Goal: Check status: Check status

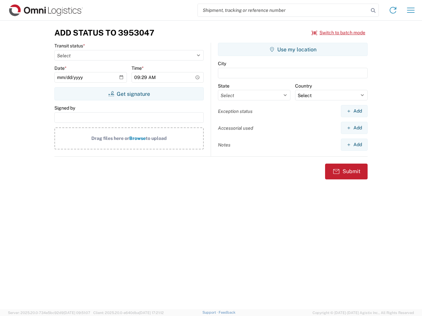
click at [283, 10] on input "search" at bounding box center [283, 10] width 171 height 13
click at [373, 11] on icon at bounding box center [372, 10] width 9 height 9
click at [393, 10] on icon at bounding box center [392, 10] width 11 height 11
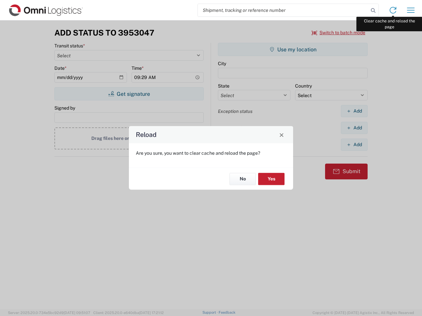
click at [410, 10] on div "Reload Are you sure, you want to clear cache and reload the page? No Yes" at bounding box center [211, 158] width 422 height 316
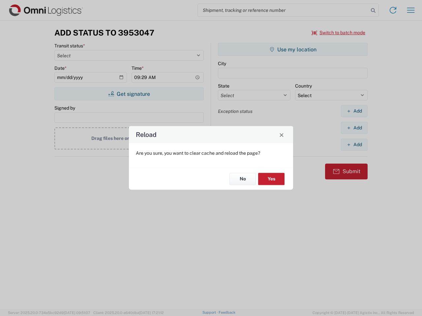
click at [338, 33] on div "Reload Are you sure, you want to clear cache and reload the page? No Yes" at bounding box center [211, 158] width 422 height 316
click at [129, 94] on div "Reload Are you sure, you want to clear cache and reload the page? No Yes" at bounding box center [211, 158] width 422 height 316
click at [292, 49] on div "Reload Are you sure, you want to clear cache and reload the page? No Yes" at bounding box center [211, 158] width 422 height 316
click at [354, 111] on div "Reload Are you sure, you want to clear cache and reload the page? No Yes" at bounding box center [211, 158] width 422 height 316
click at [354, 128] on div "Reload Are you sure, you want to clear cache and reload the page? No Yes" at bounding box center [211, 158] width 422 height 316
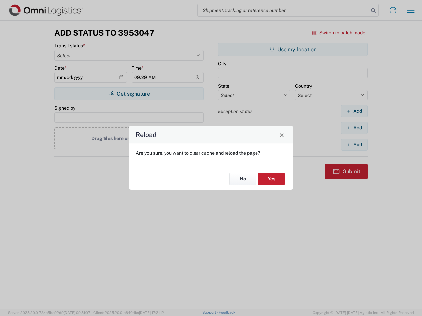
click at [354, 145] on div "Reload Are you sure, you want to clear cache and reload the page? No Yes" at bounding box center [211, 158] width 422 height 316
